Goal: Task Accomplishment & Management: Manage account settings

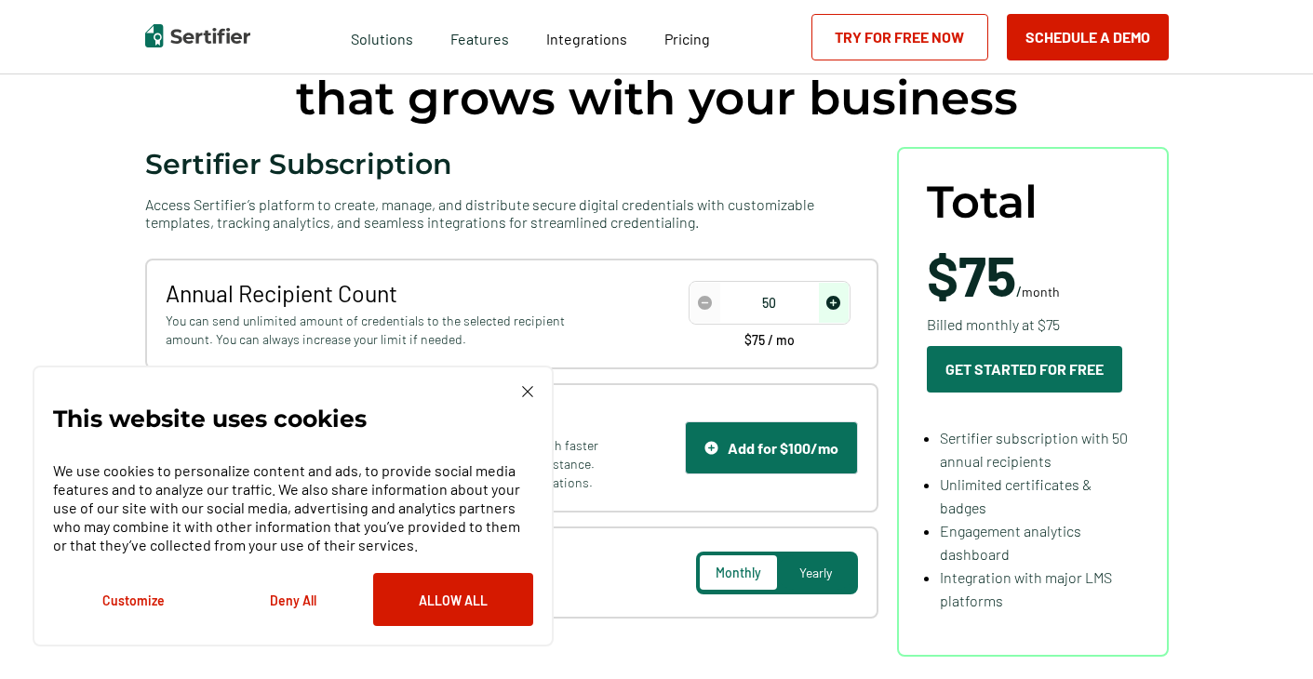
scroll to position [186, 0]
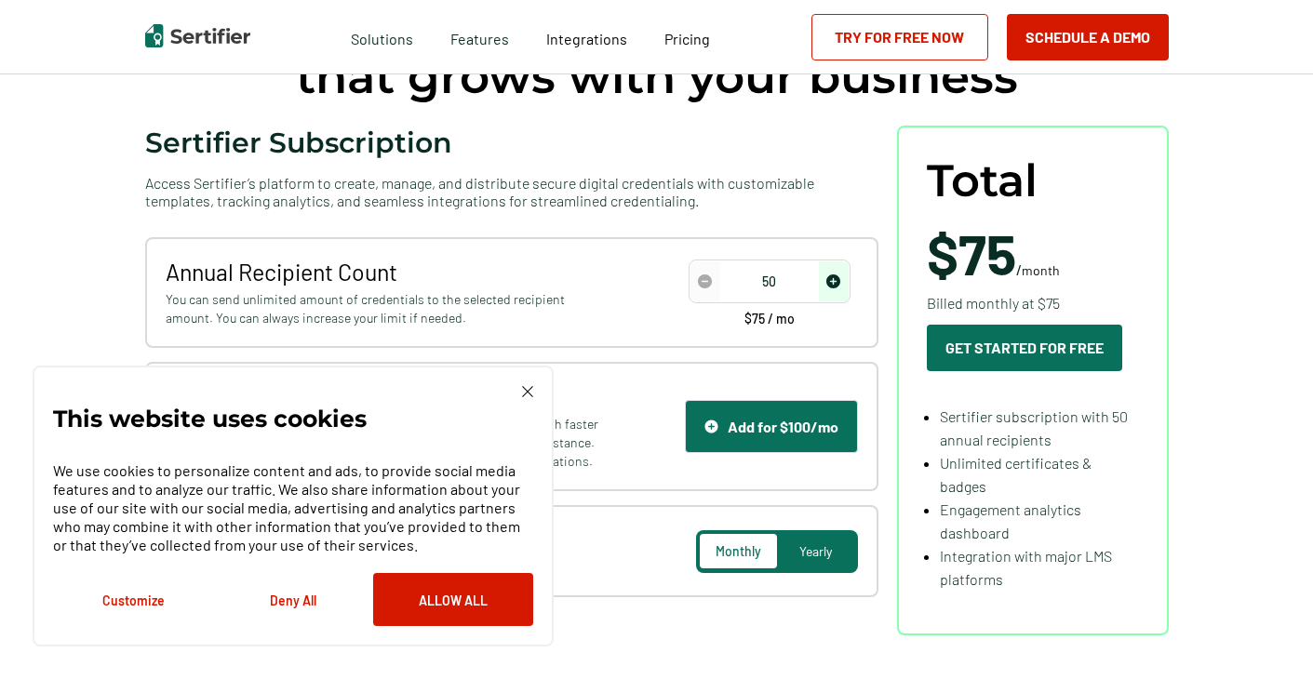
click at [522, 394] on img at bounding box center [527, 391] width 11 height 11
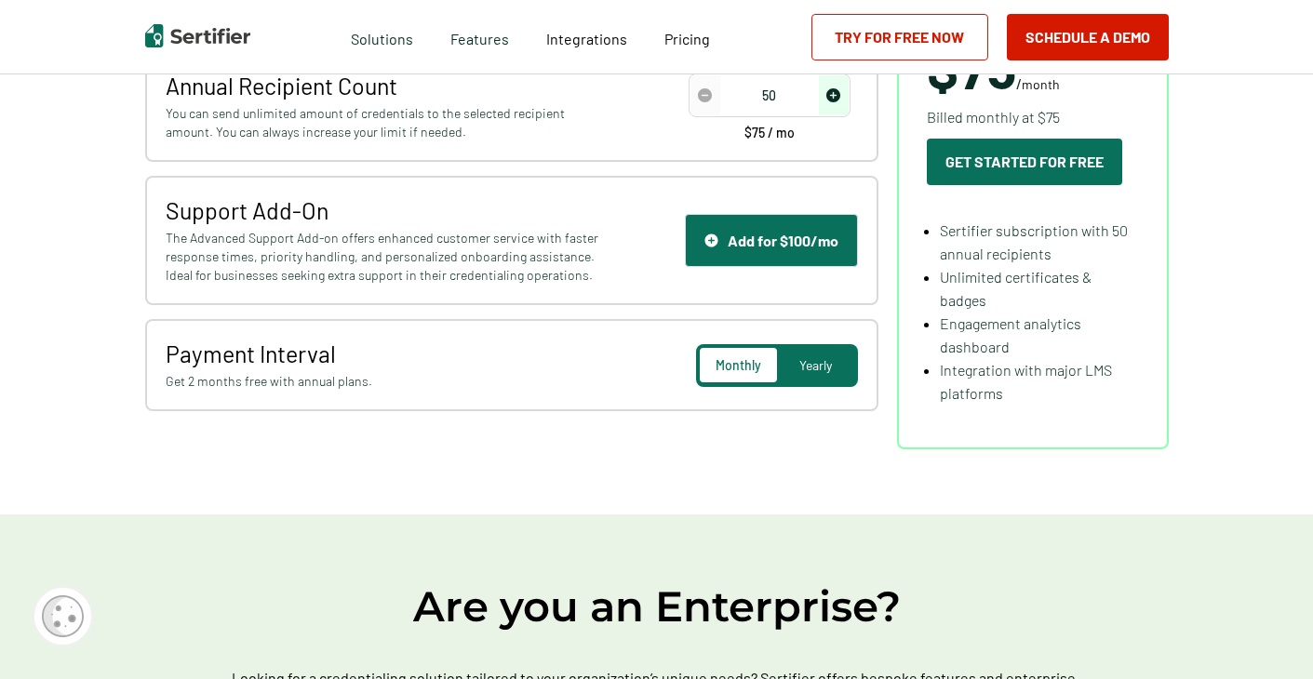
scroll to position [0, 0]
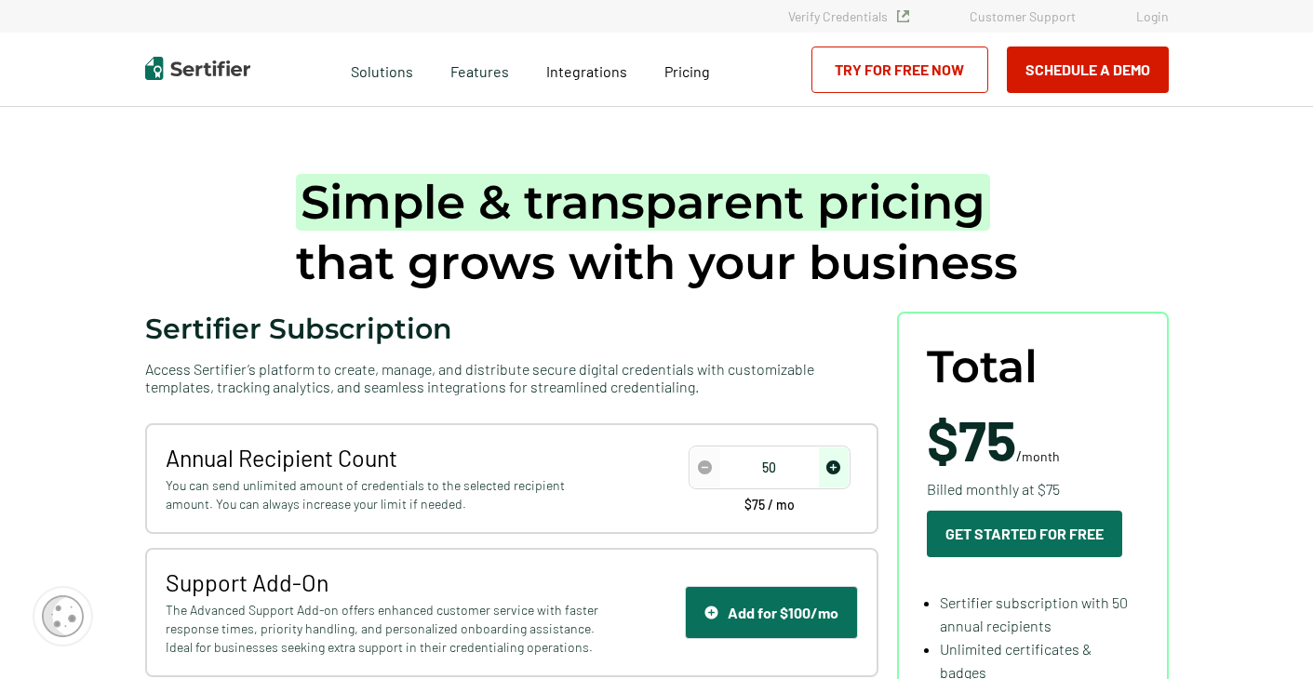
click at [1153, 14] on link "Login" at bounding box center [1152, 16] width 33 height 16
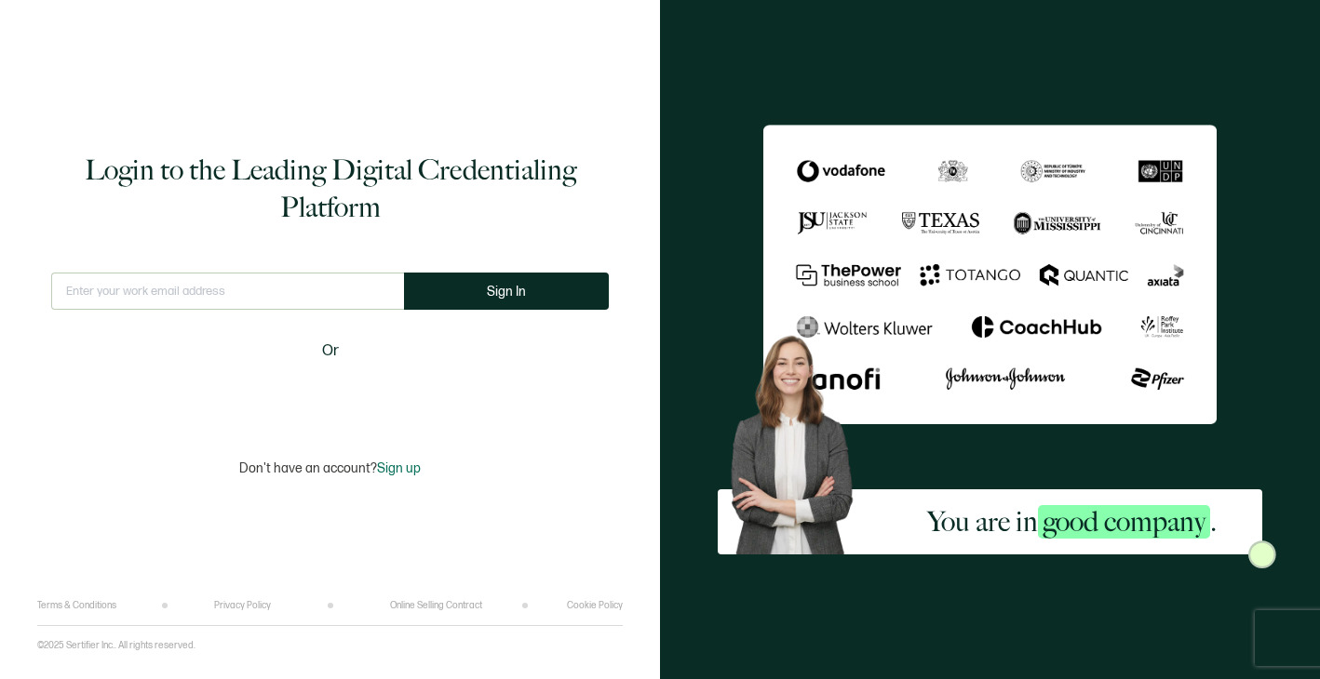
click at [239, 292] on input "text" at bounding box center [227, 291] width 353 height 37
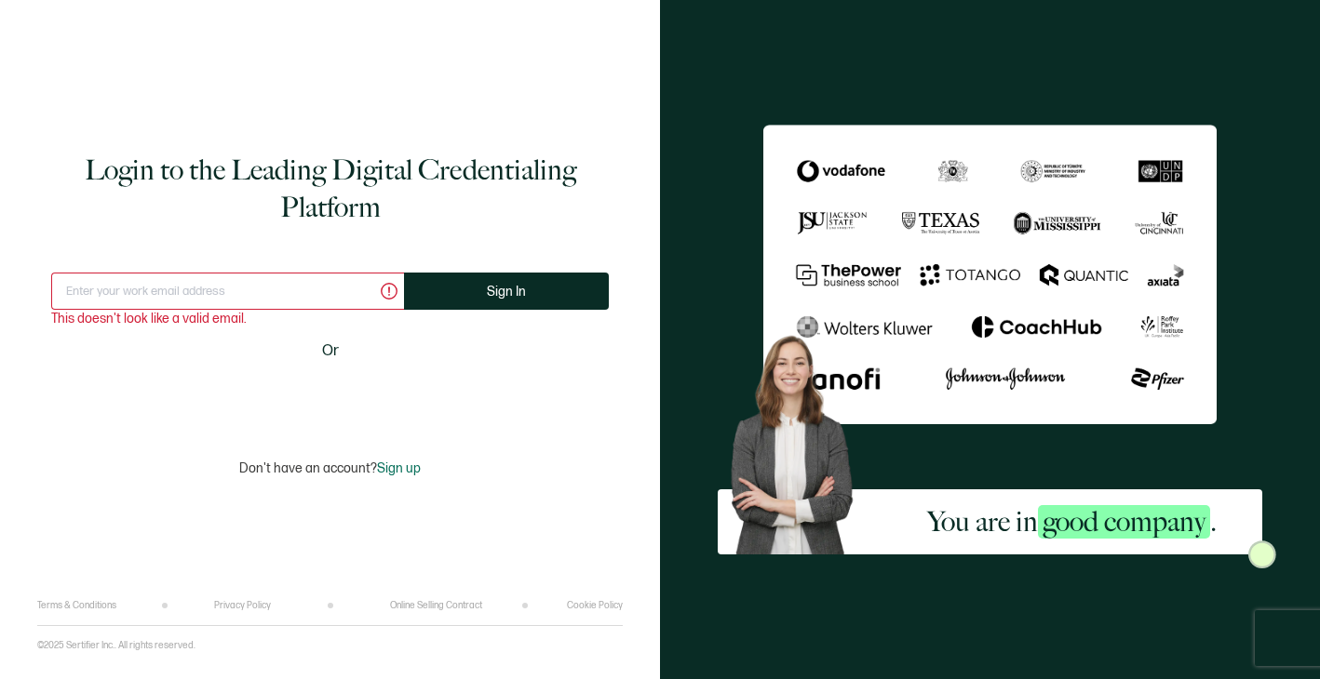
click at [141, 285] on input "text" at bounding box center [227, 291] width 353 height 37
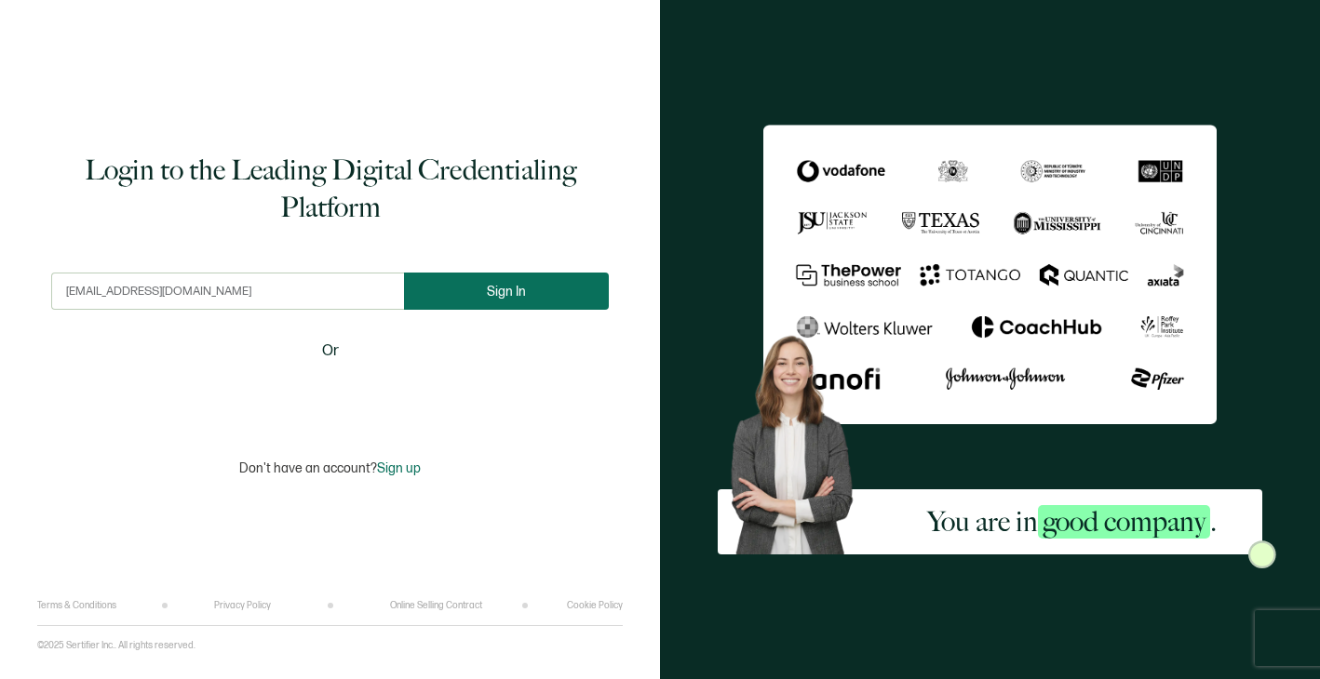
type input "[EMAIL_ADDRESS][DOMAIN_NAME]"
click at [485, 293] on button "Sign In" at bounding box center [506, 291] width 205 height 37
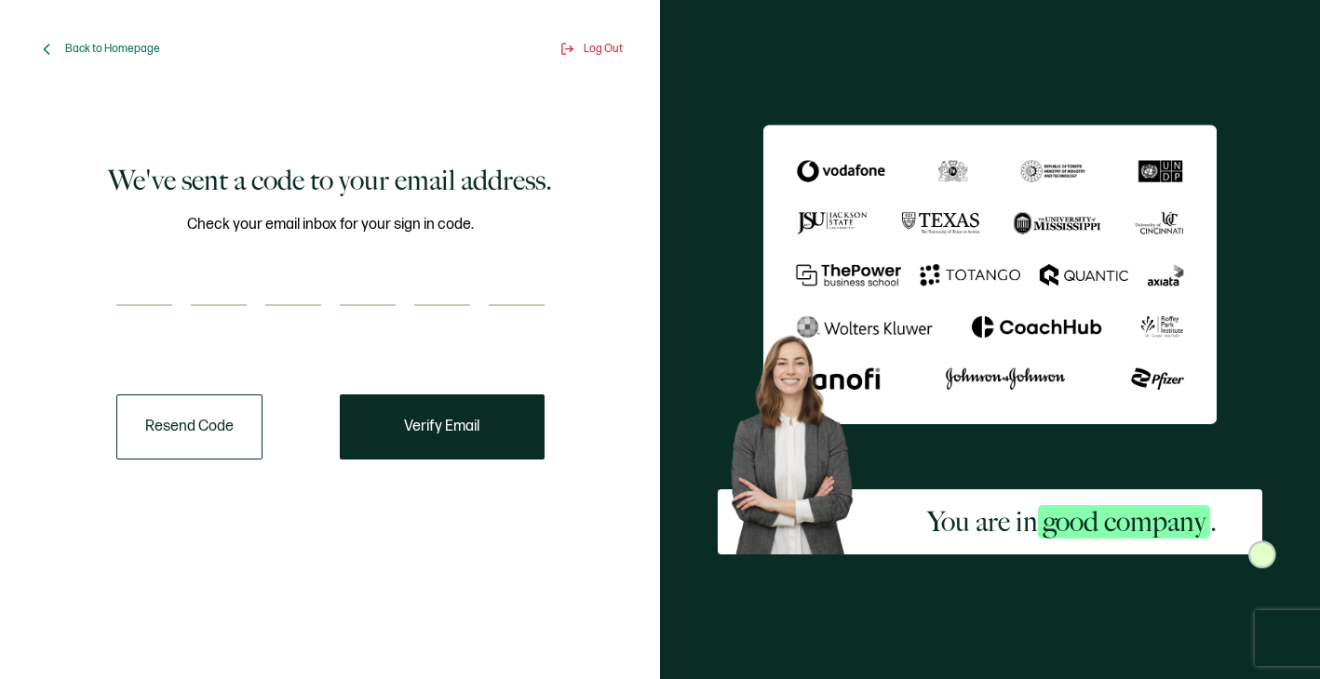
click at [136, 286] on input "number" at bounding box center [144, 287] width 56 height 37
type input "9"
type input "1"
type input "3"
type input "2"
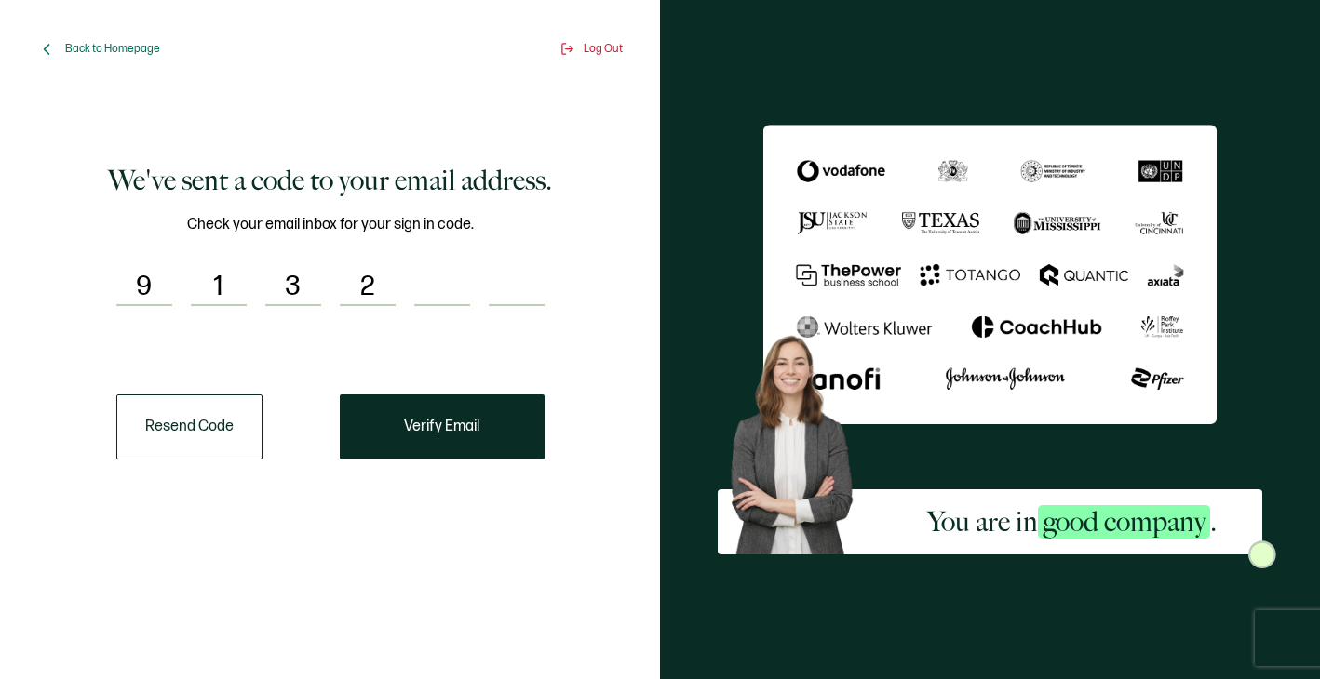
type input "8"
type input "5"
